Goal: Task Accomplishment & Management: Manage account settings

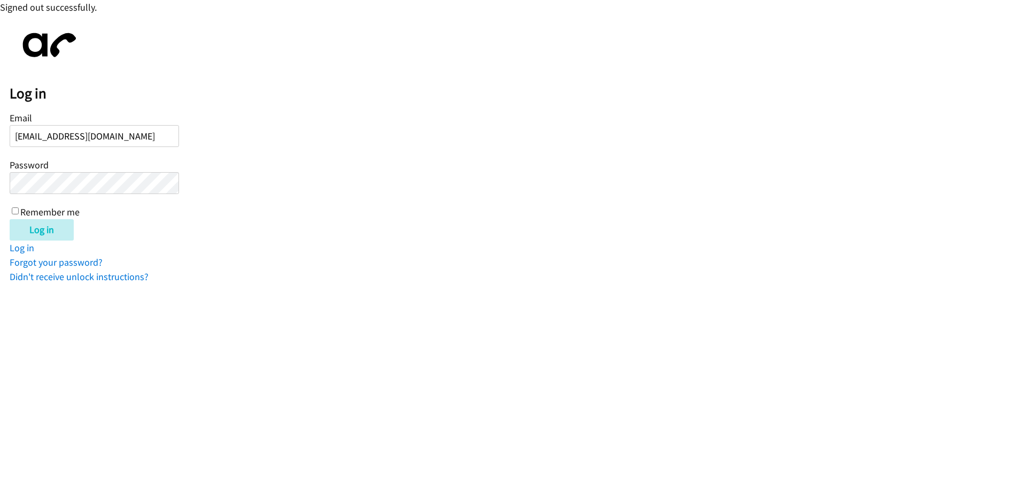
type input "[EMAIL_ADDRESS][DOMAIN_NAME]"
click at [10, 219] on input "Log in" at bounding box center [42, 229] width 64 height 21
click at [103, 135] on input "Email" at bounding box center [94, 136] width 169 height 22
type input "[EMAIL_ADDRESS][DOMAIN_NAME]"
click at [10, 219] on input "Log in" at bounding box center [42, 229] width 64 height 21
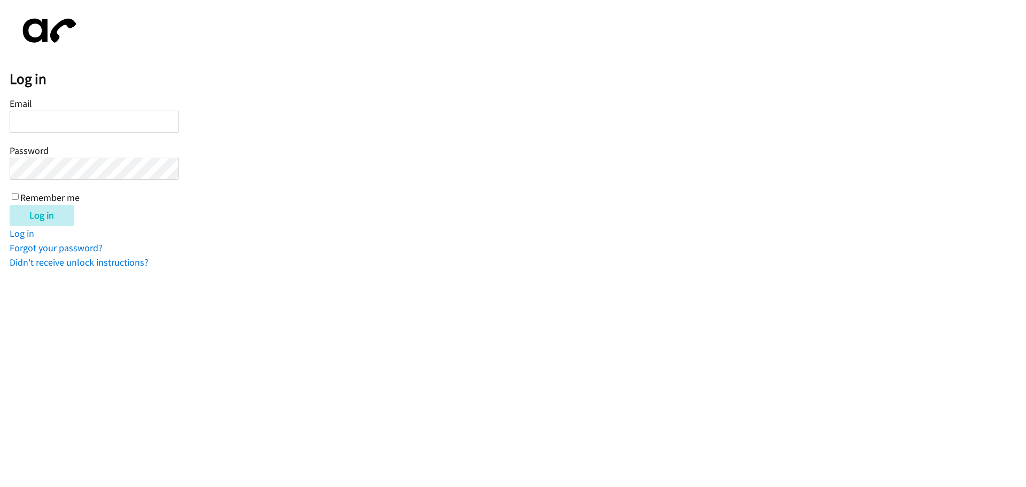
click at [58, 114] on input "Email" at bounding box center [94, 122] width 169 height 22
type input "[EMAIL_ADDRESS][DOMAIN_NAME]"
click at [10, 205] on input "Log in" at bounding box center [42, 215] width 64 height 21
